Goal: Navigation & Orientation: Find specific page/section

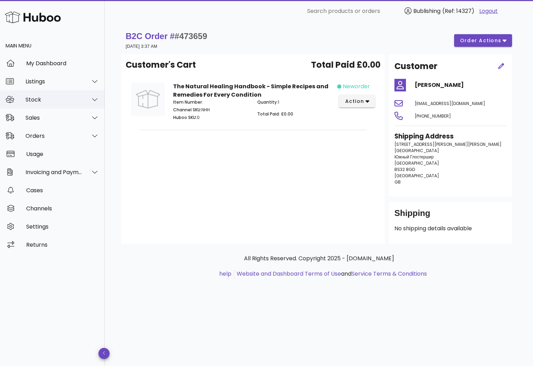
click at [74, 101] on div "Stock" at bounding box center [54, 99] width 57 height 7
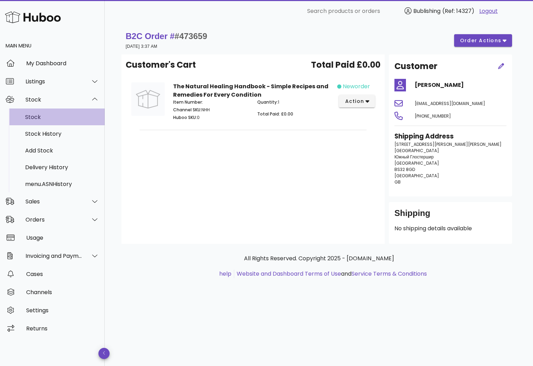
click at [30, 118] on div "Stock" at bounding box center [62, 117] width 74 height 7
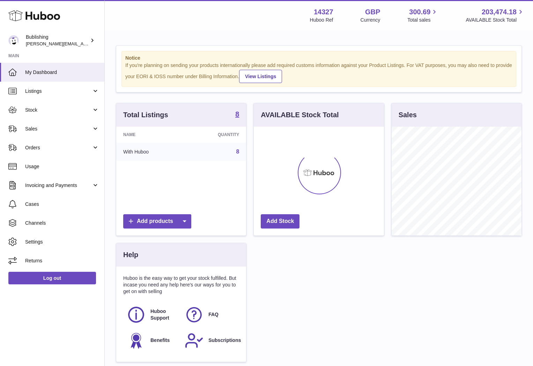
scroll to position [109, 130]
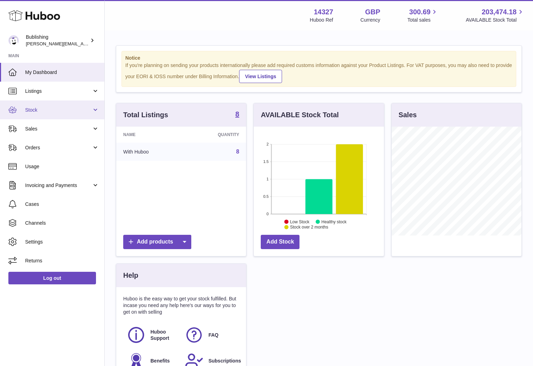
click at [74, 103] on link "Stock" at bounding box center [52, 110] width 104 height 19
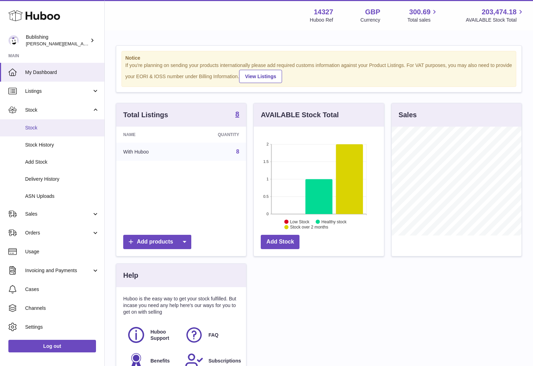
click at [38, 125] on span "Stock" at bounding box center [62, 128] width 74 height 7
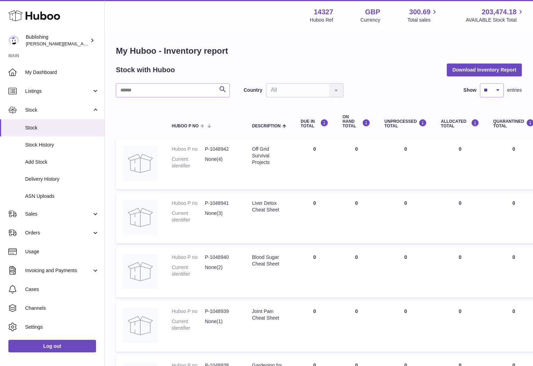
scroll to position [251, 0]
